Goal: Navigation & Orientation: Find specific page/section

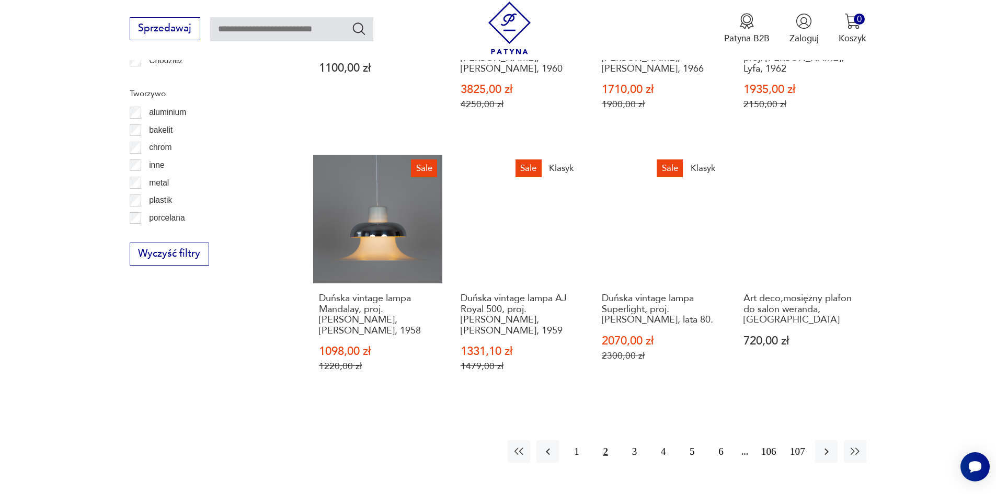
scroll to position [1147, 0]
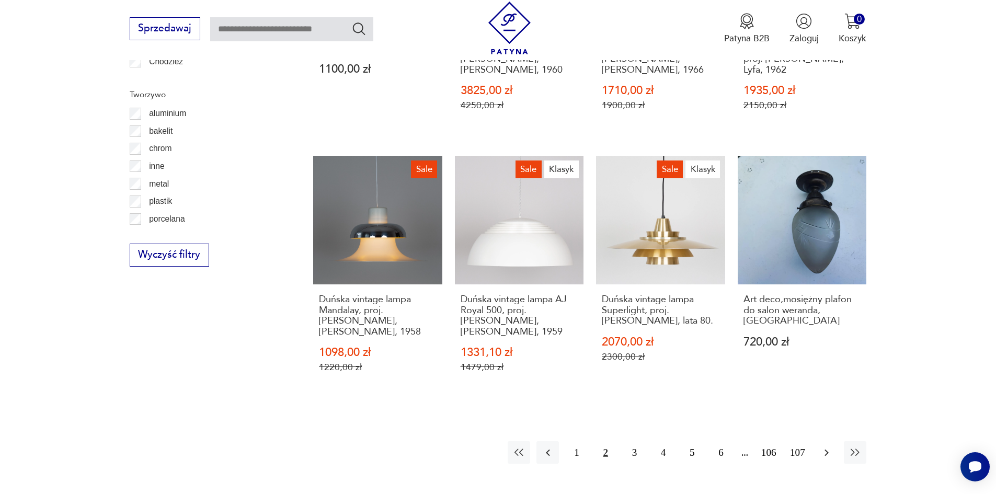
click at [825, 446] on icon "button" at bounding box center [826, 452] width 13 height 13
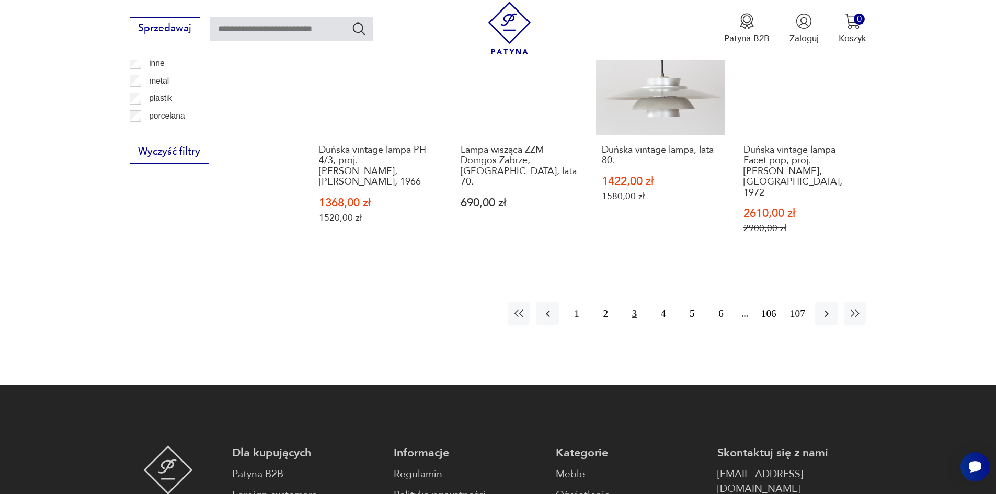
scroll to position [1251, 0]
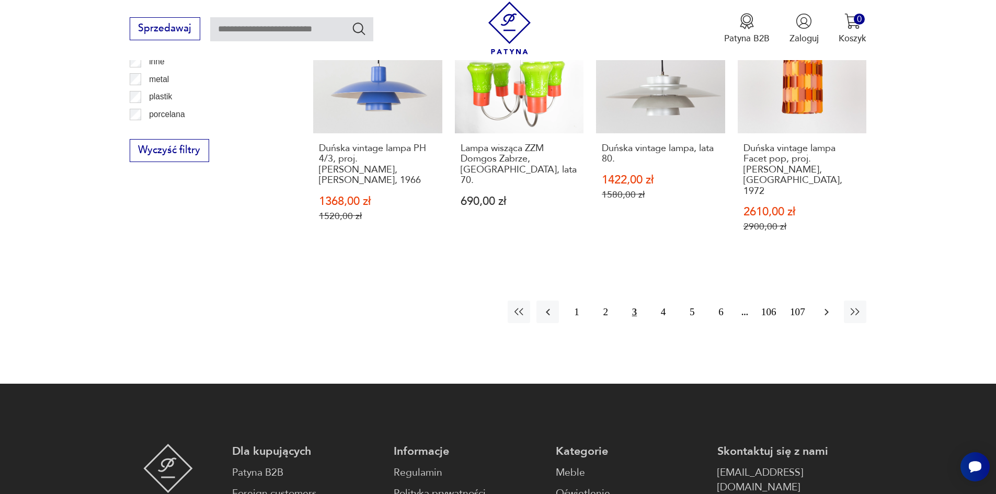
click at [828, 306] on icon "button" at bounding box center [826, 312] width 13 height 13
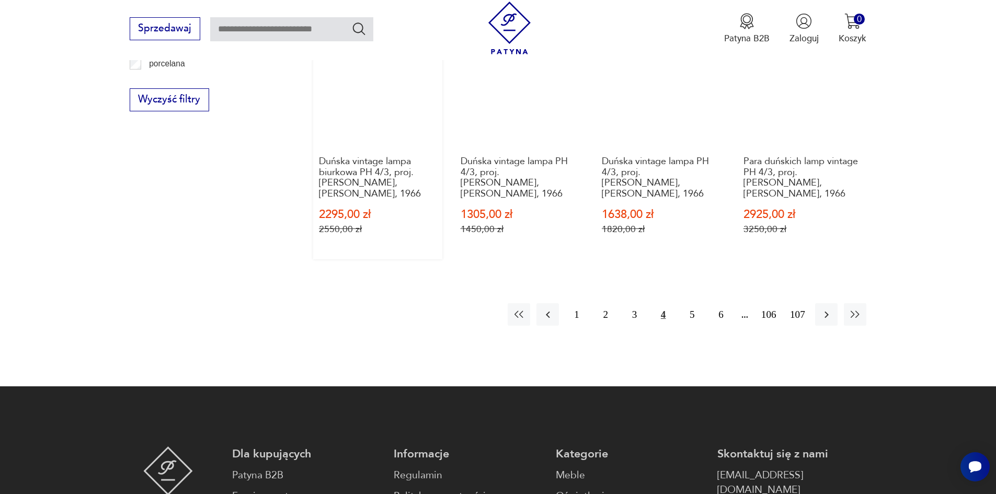
scroll to position [1303, 0]
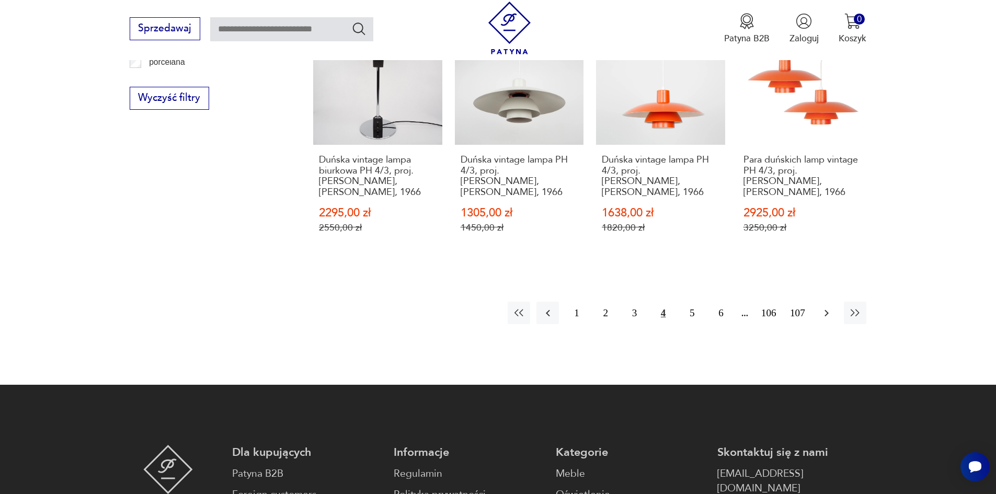
click at [827, 309] on icon "button" at bounding box center [826, 312] width 4 height 7
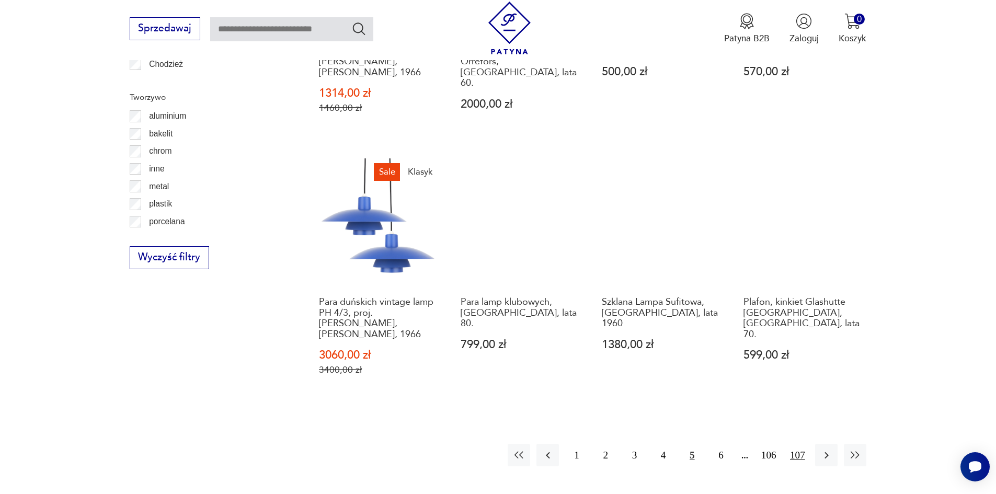
scroll to position [1147, 0]
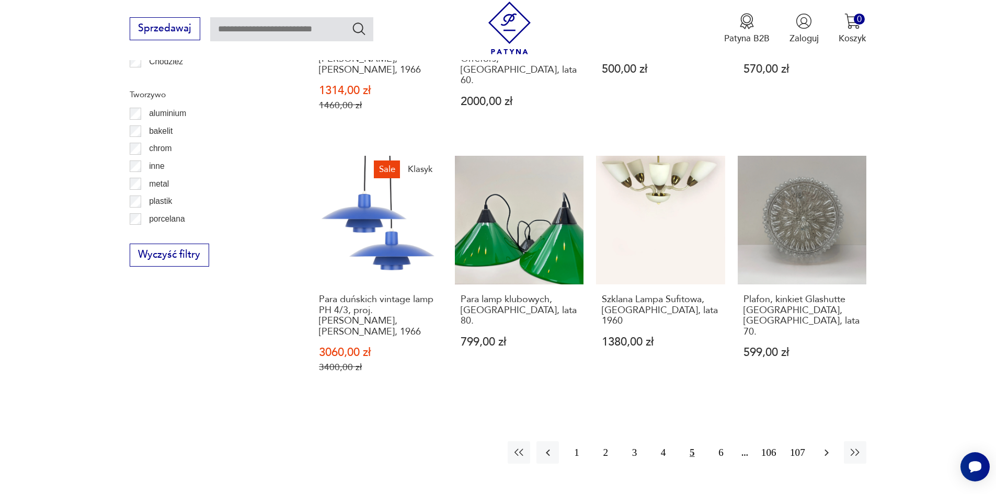
click at [826, 446] on icon "button" at bounding box center [826, 452] width 13 height 13
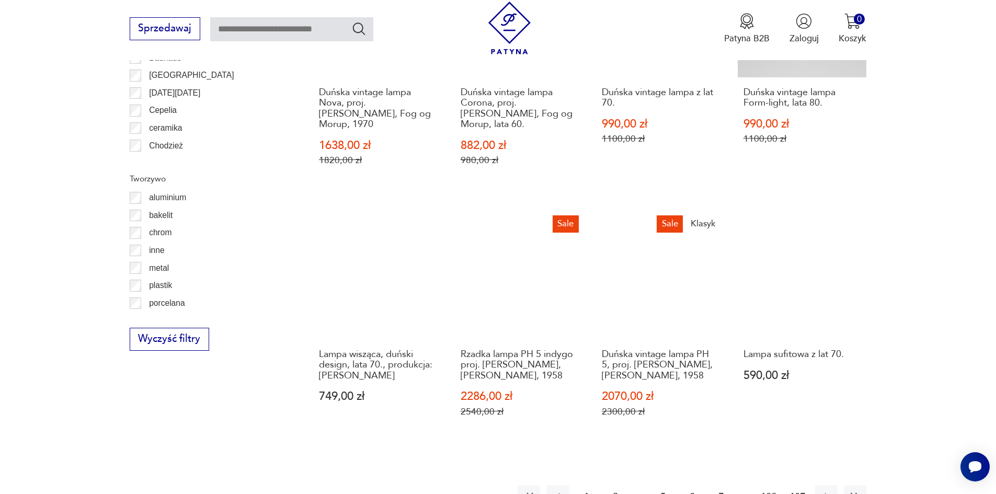
scroll to position [1094, 0]
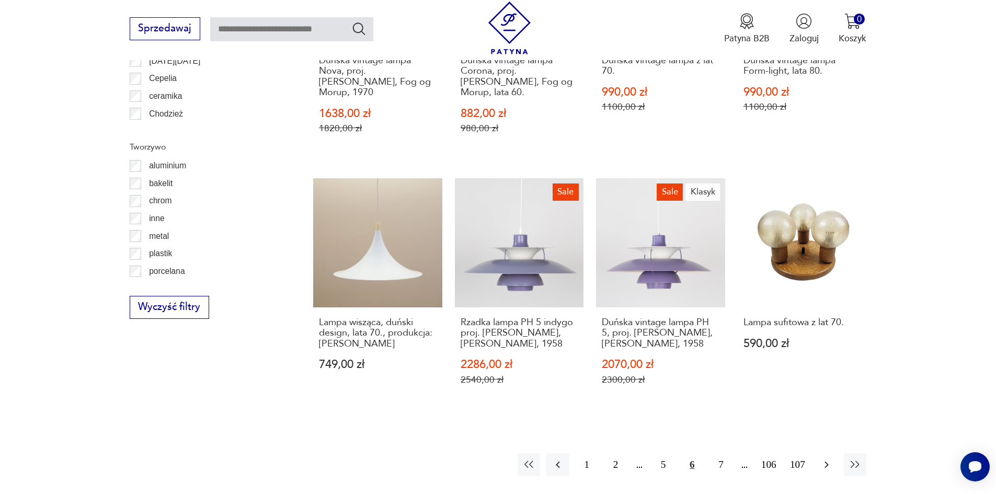
click at [827, 461] on icon "button" at bounding box center [826, 464] width 4 height 7
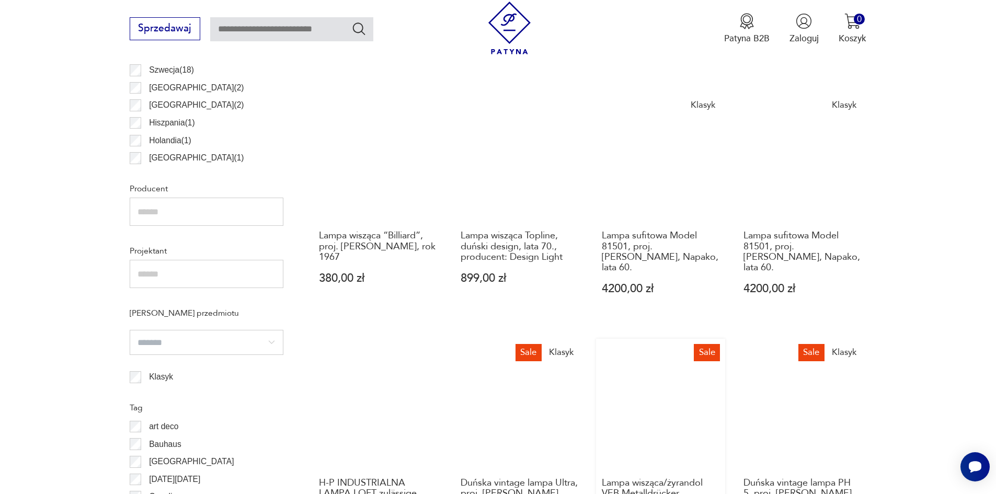
scroll to position [1042, 0]
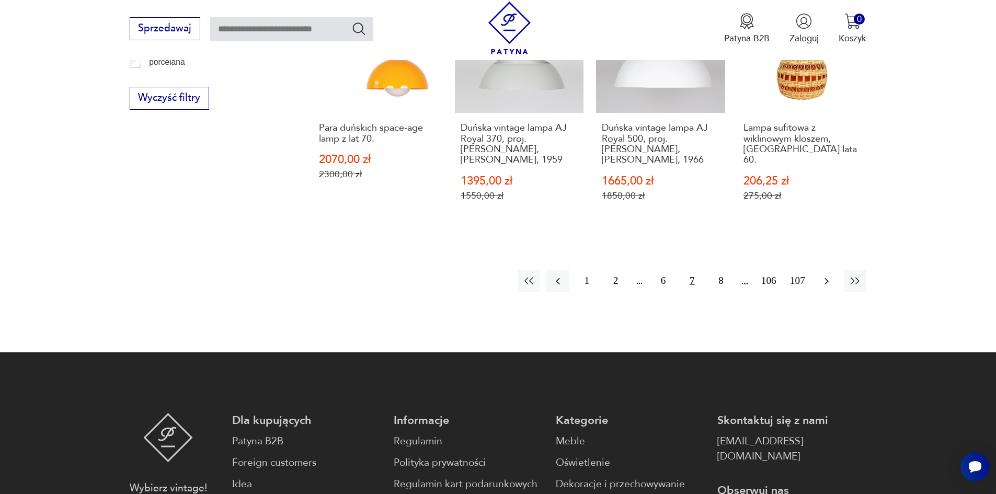
click at [826, 275] on icon "button" at bounding box center [826, 281] width 13 height 13
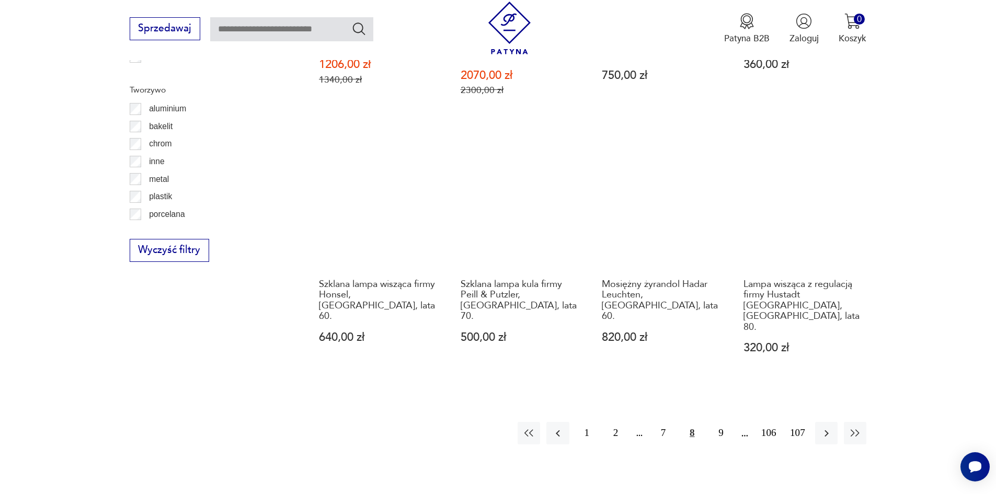
scroll to position [1147, 0]
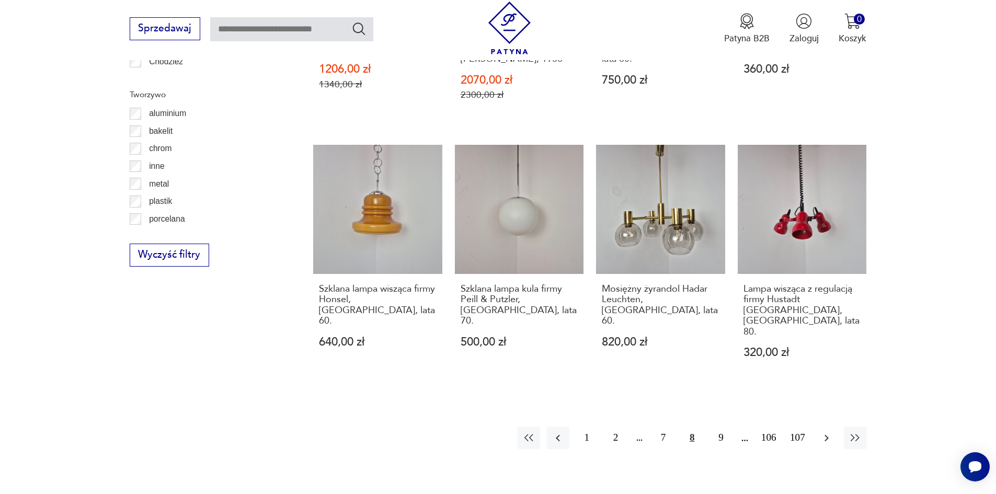
click at [829, 432] on icon "button" at bounding box center [826, 438] width 13 height 13
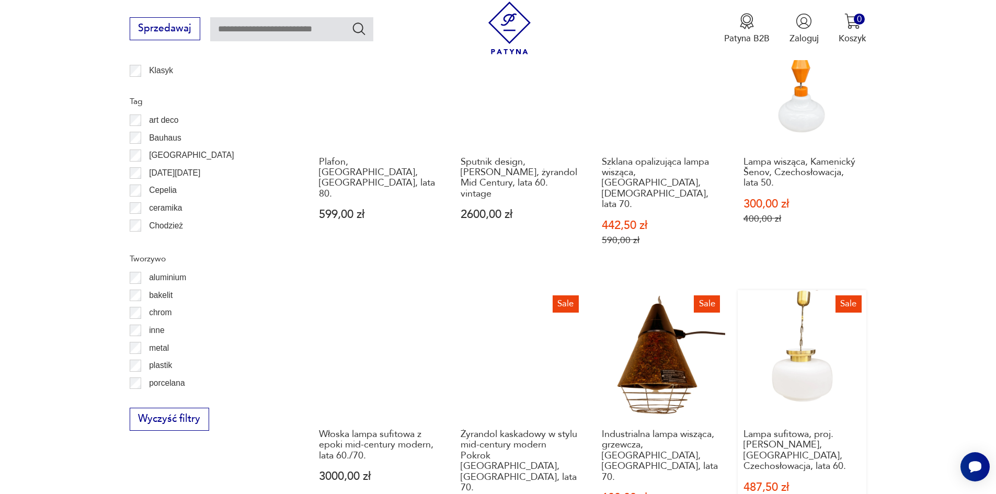
scroll to position [1094, 0]
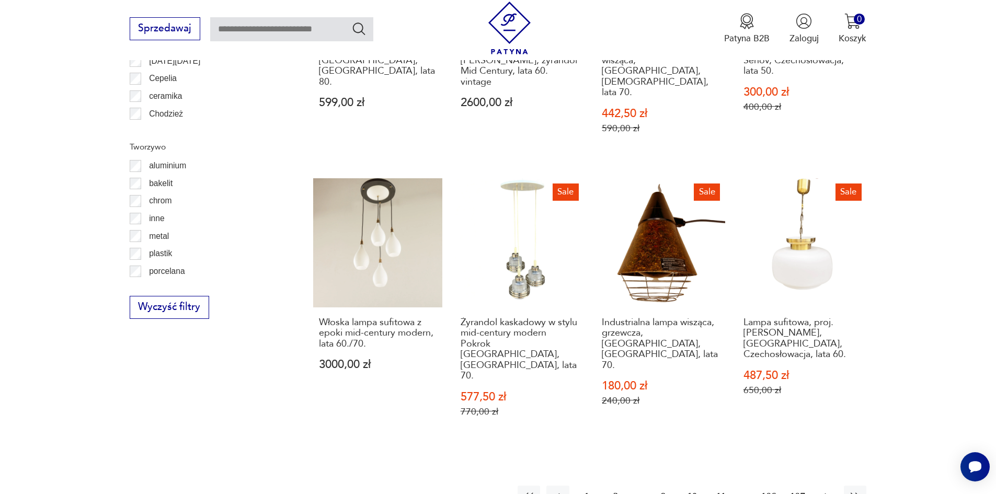
click at [820, 490] on icon "button" at bounding box center [826, 496] width 13 height 13
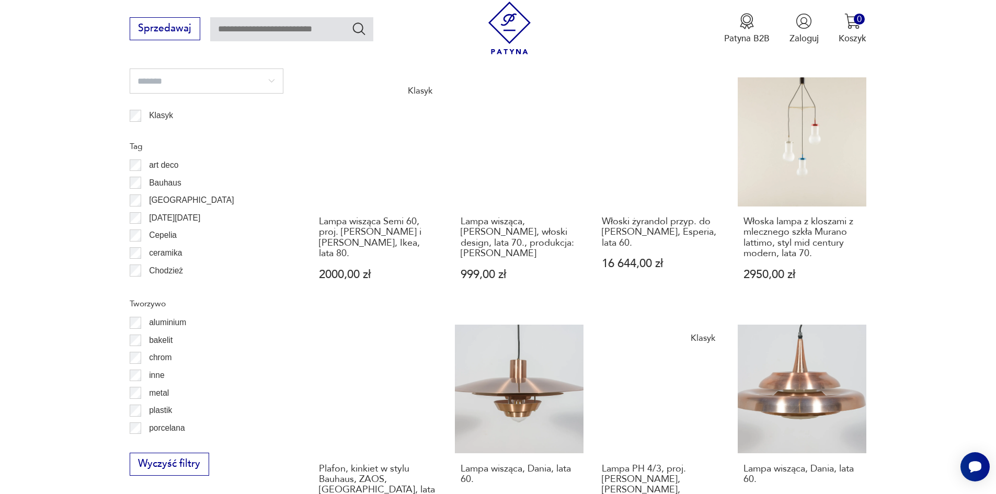
scroll to position [1147, 0]
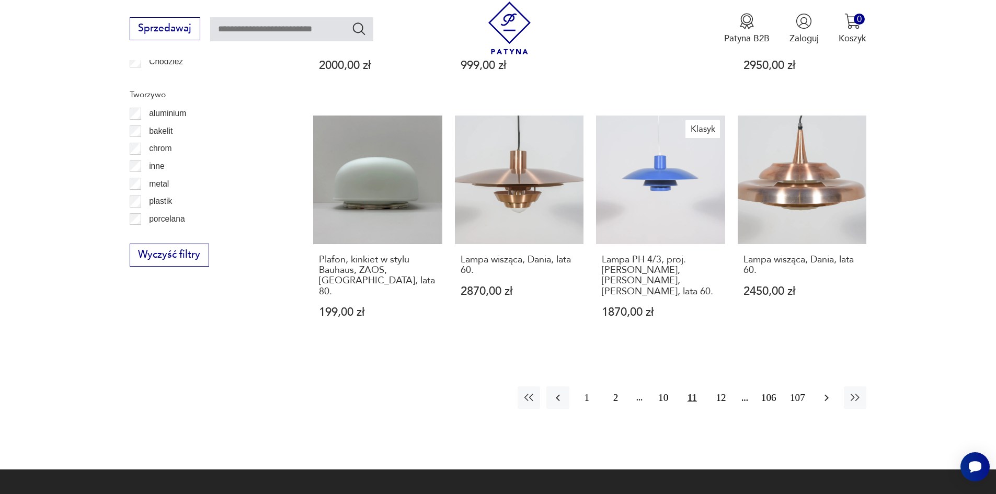
click at [824, 391] on icon "button" at bounding box center [826, 397] width 13 height 13
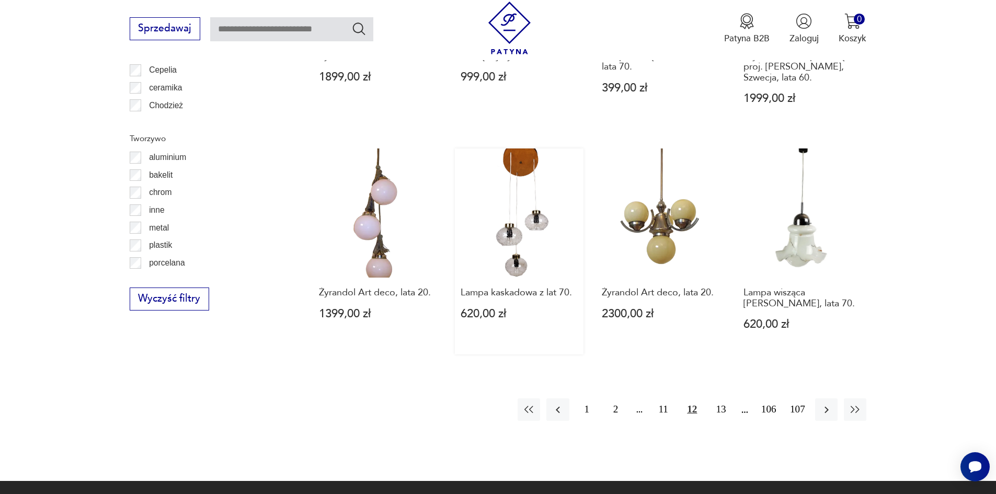
scroll to position [990, 0]
